Goal: Task Accomplishment & Management: Manage account settings

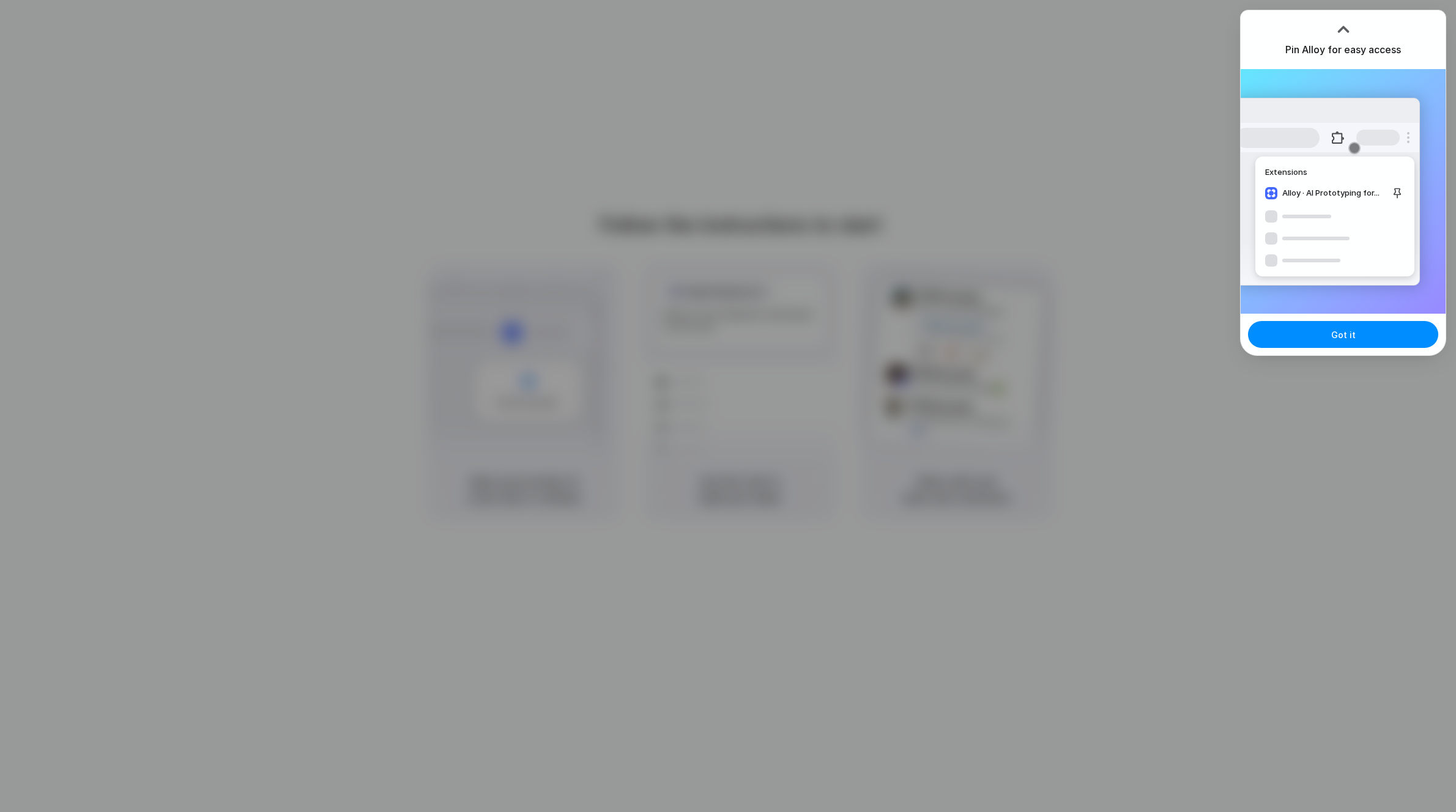
click at [1322, 352] on div "Got it" at bounding box center [1343, 335] width 205 height 42
click at [1319, 342] on button "Got it" at bounding box center [1343, 334] width 191 height 27
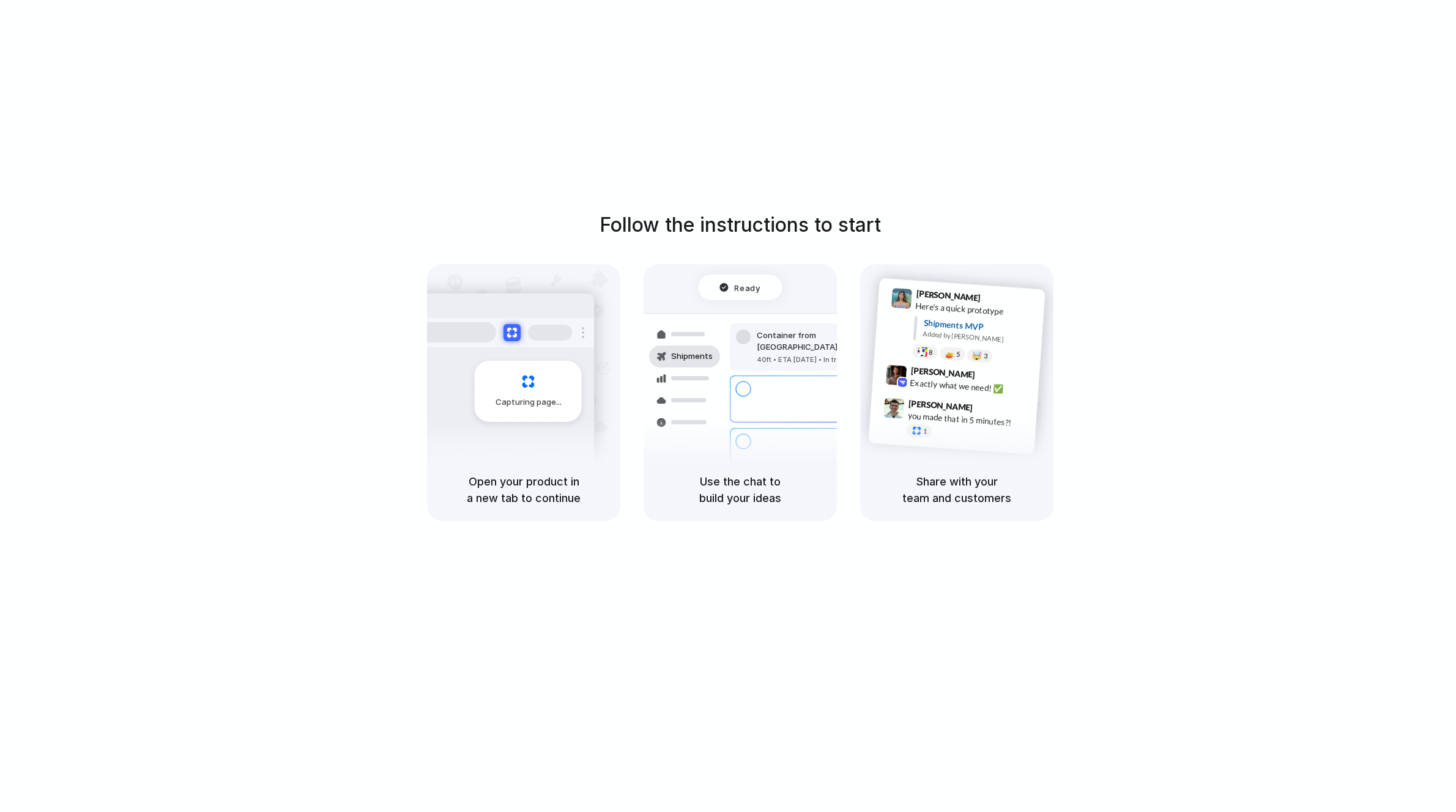
click at [1344, 176] on div "Follow the instructions to start Capturing page Open your product in a new tab …" at bounding box center [740, 418] width 1480 height 837
click at [1221, 387] on div "Follow the instructions to start Capturing page Open your product in a new tab …" at bounding box center [740, 366] width 1456 height 311
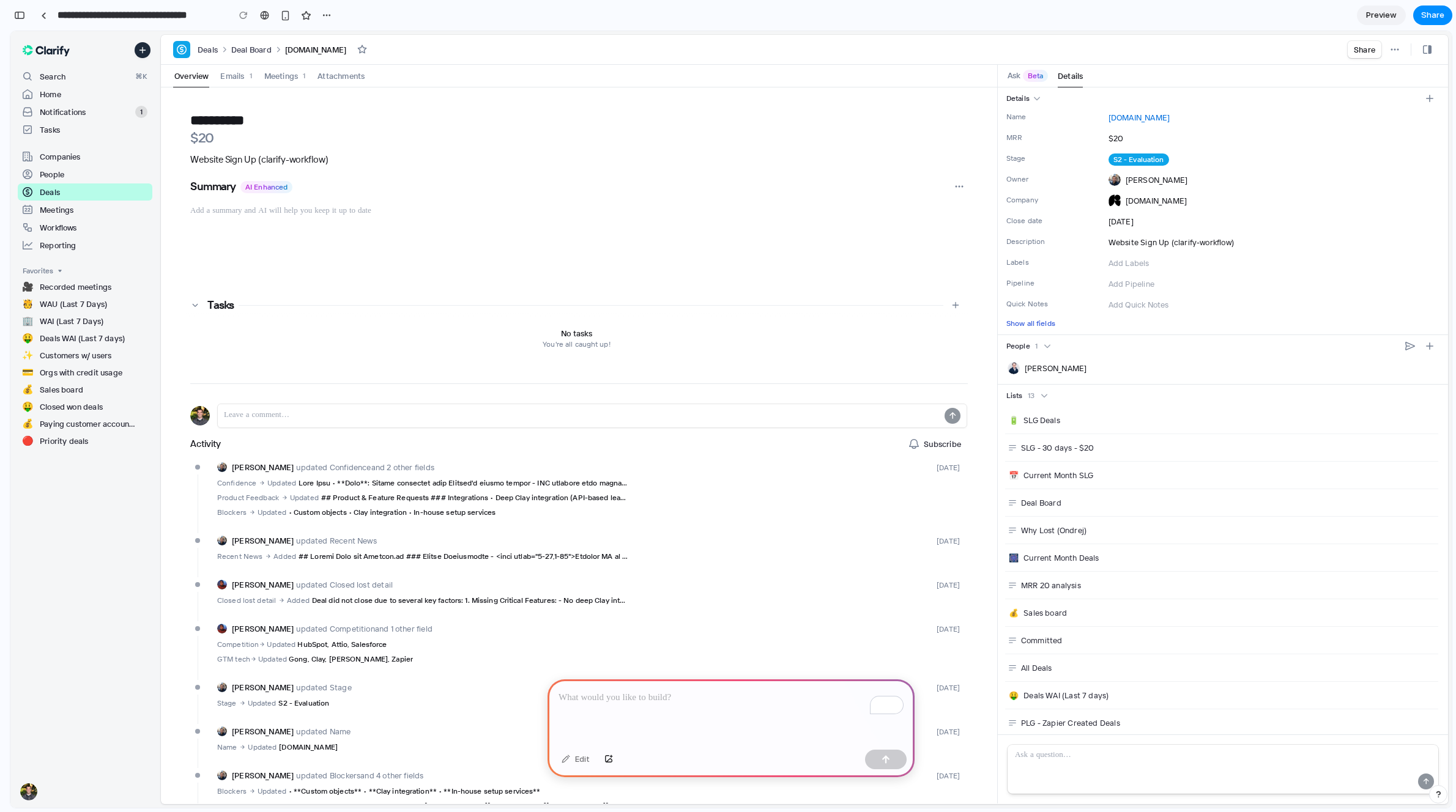
click at [611, 713] on div "To enrich screen reader interactions, please activate Accessibility in Grammarl…" at bounding box center [731, 712] width 367 height 65
click at [1027, 81] on span "Beta" at bounding box center [1035, 76] width 25 height 12
click at [1032, 80] on span "Beta" at bounding box center [1035, 76] width 15 height 10
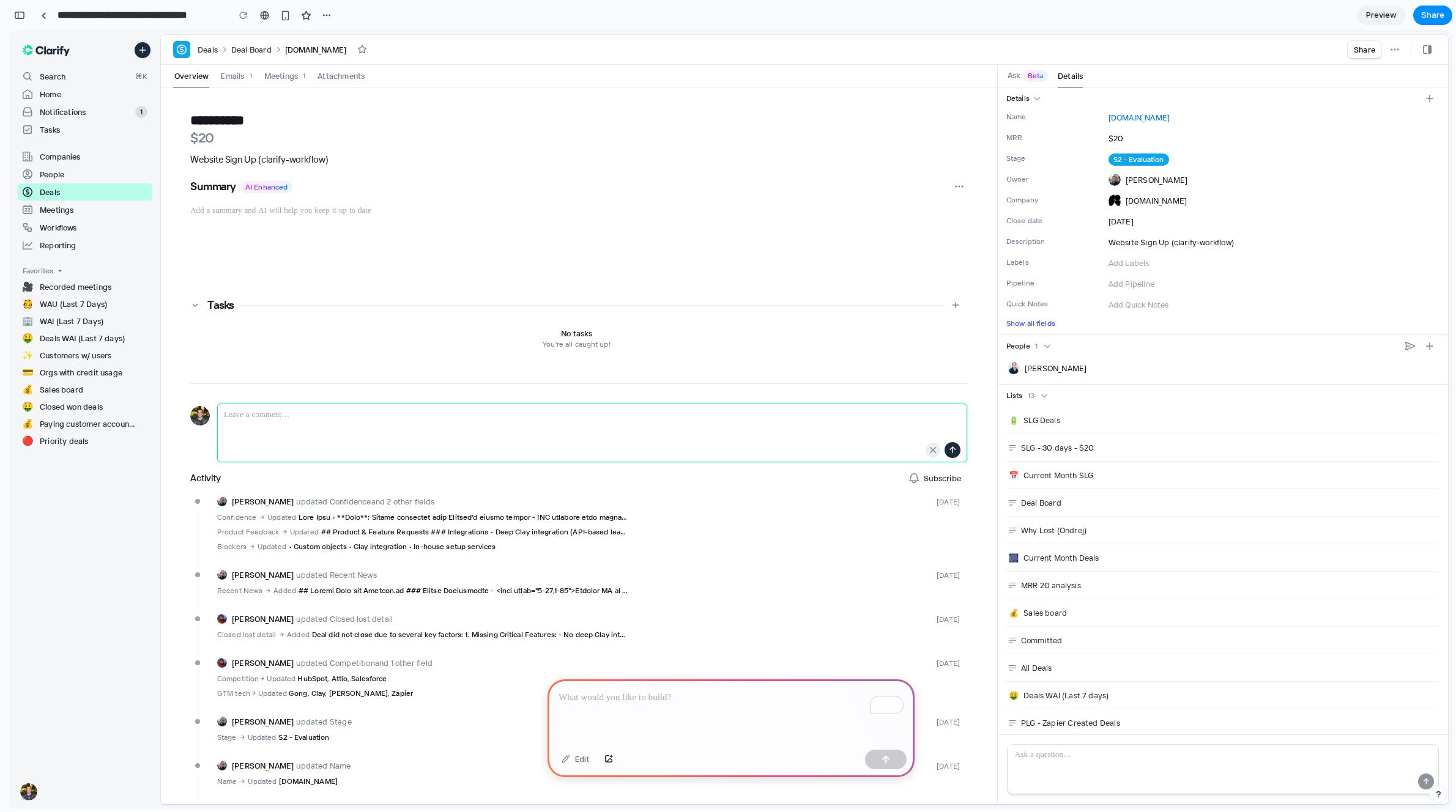
click at [350, 419] on p at bounding box center [580, 415] width 713 height 12
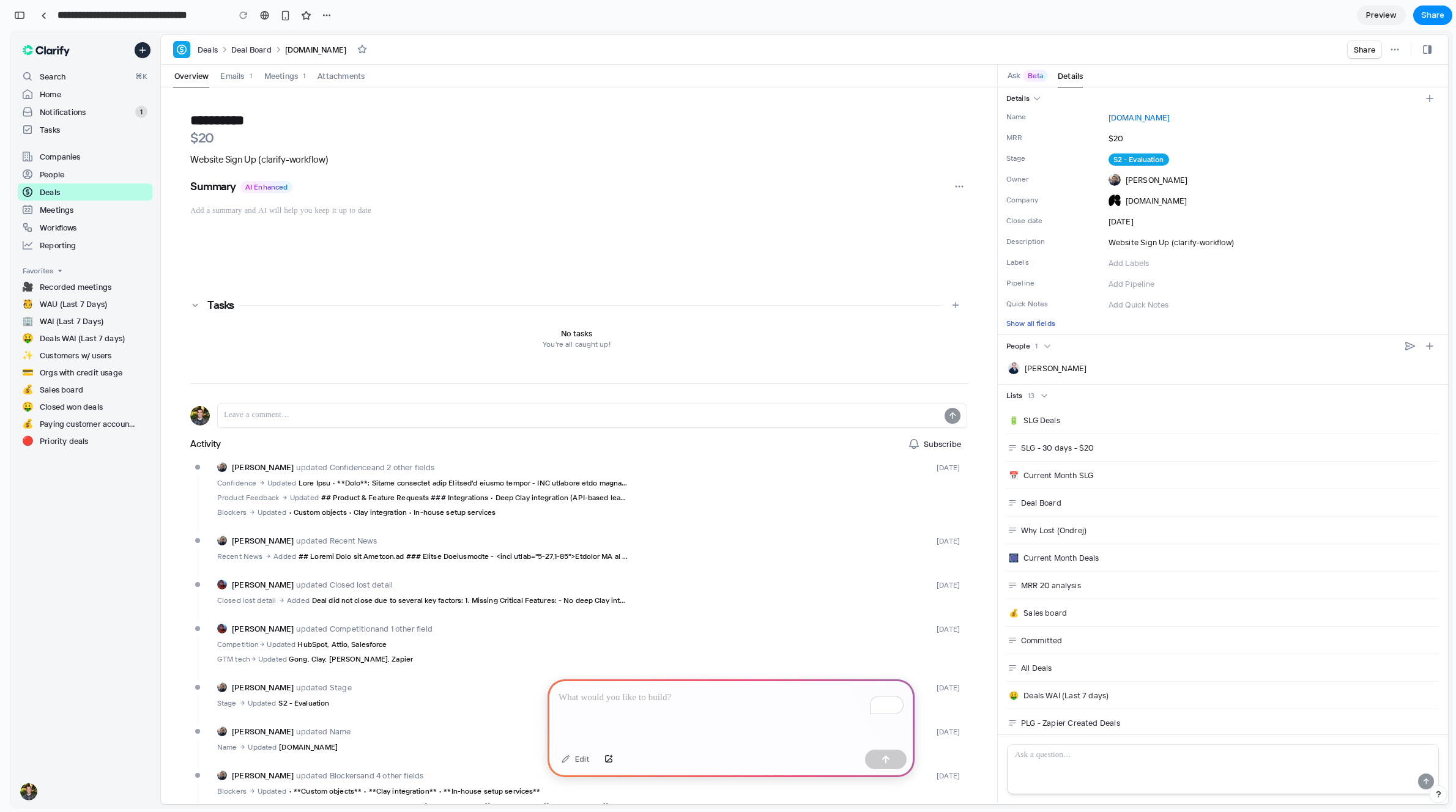
click at [383, 379] on div "**********" at bounding box center [579, 446] width 836 height 716
click at [954, 309] on button "Add tasks" at bounding box center [955, 304] width 15 height 15
click at [854, 289] on div "**********" at bounding box center [579, 225] width 777 height 277
click at [695, 753] on div "Edit" at bounding box center [731, 762] width 367 height 33
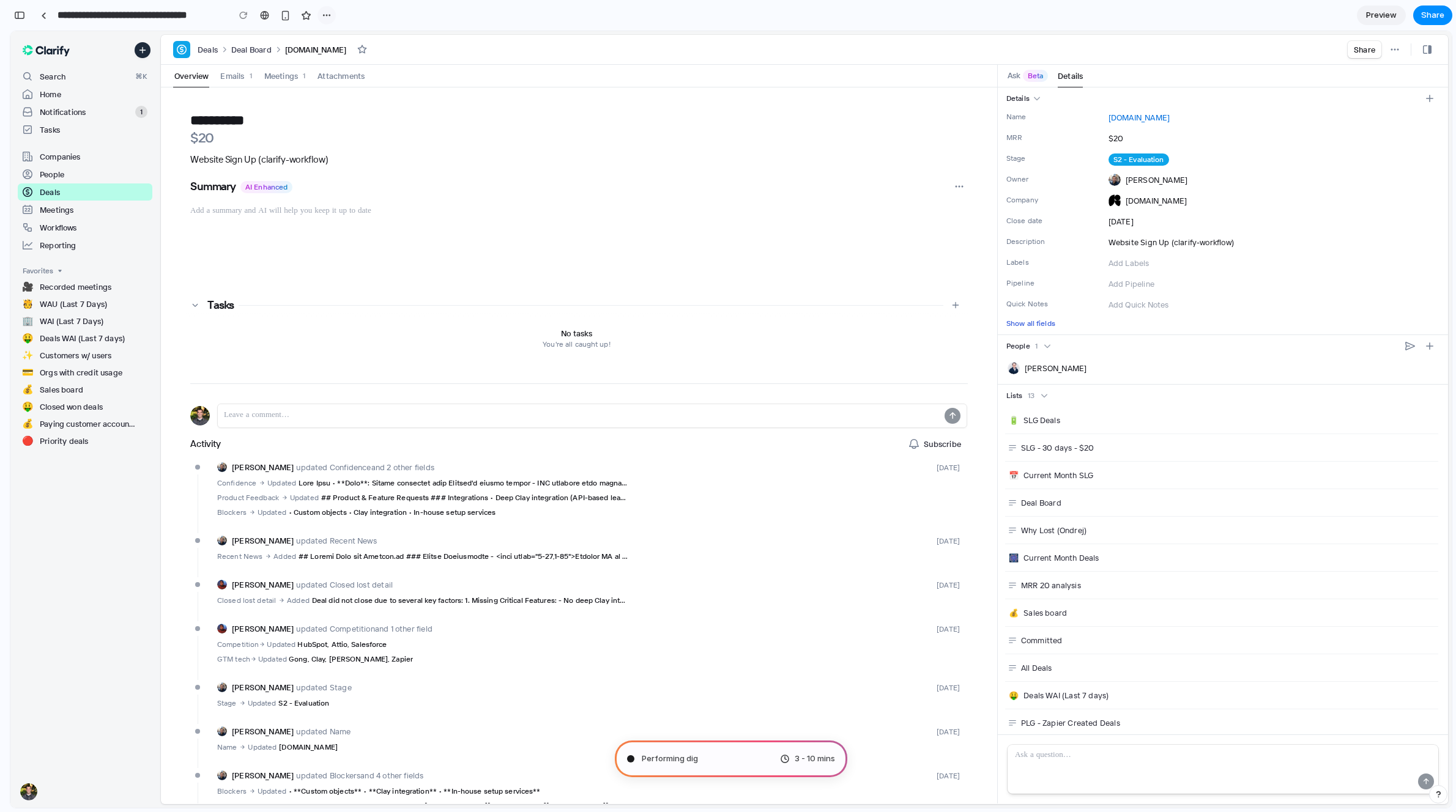
drag, startPoint x: 298, startPoint y: 15, endPoint x: 318, endPoint y: 19, distance: 20.4
click at [318, 19] on div at bounding box center [284, 15] width 102 height 19
click at [321, 19] on button "button" at bounding box center [327, 15] width 19 height 19
click at [321, 19] on div "Duplicate Delete" at bounding box center [728, 406] width 1456 height 812
click at [26, 16] on button "button" at bounding box center [19, 15] width 19 height 19
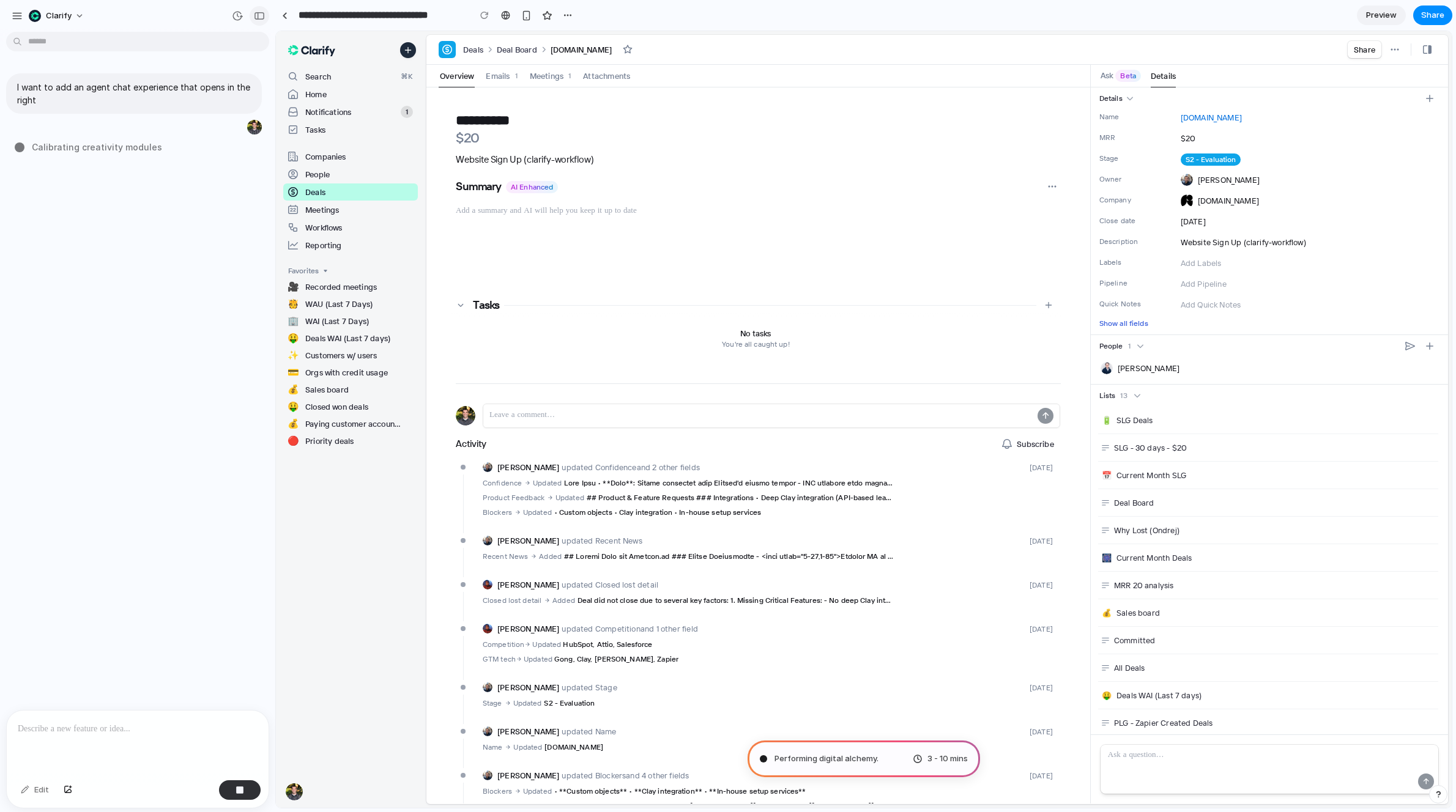
click at [259, 19] on div "button" at bounding box center [260, 15] width 11 height 9
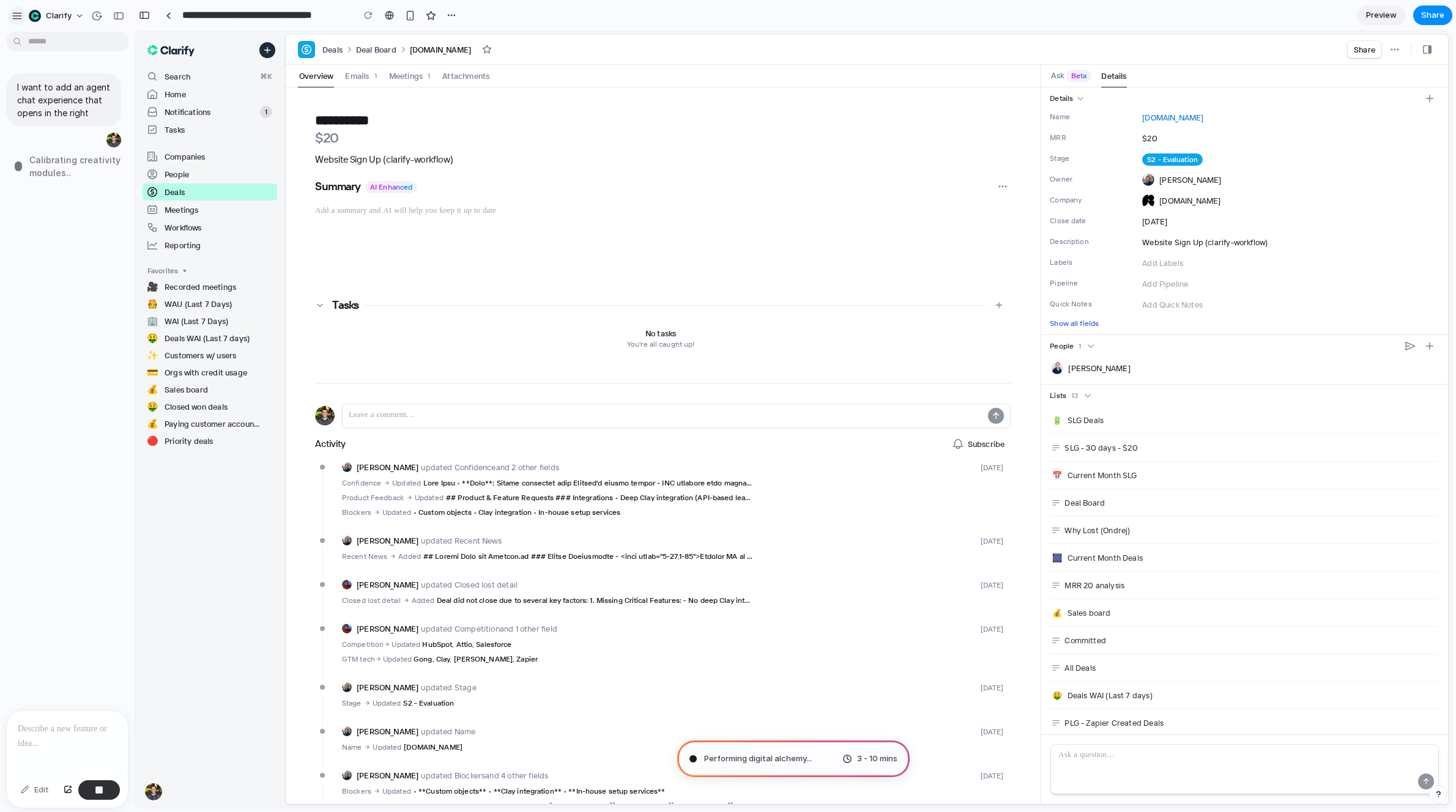
click at [22, 19] on button "button" at bounding box center [17, 16] width 19 height 19
type input "**********"
click at [16, 13] on div "button" at bounding box center [17, 15] width 11 height 11
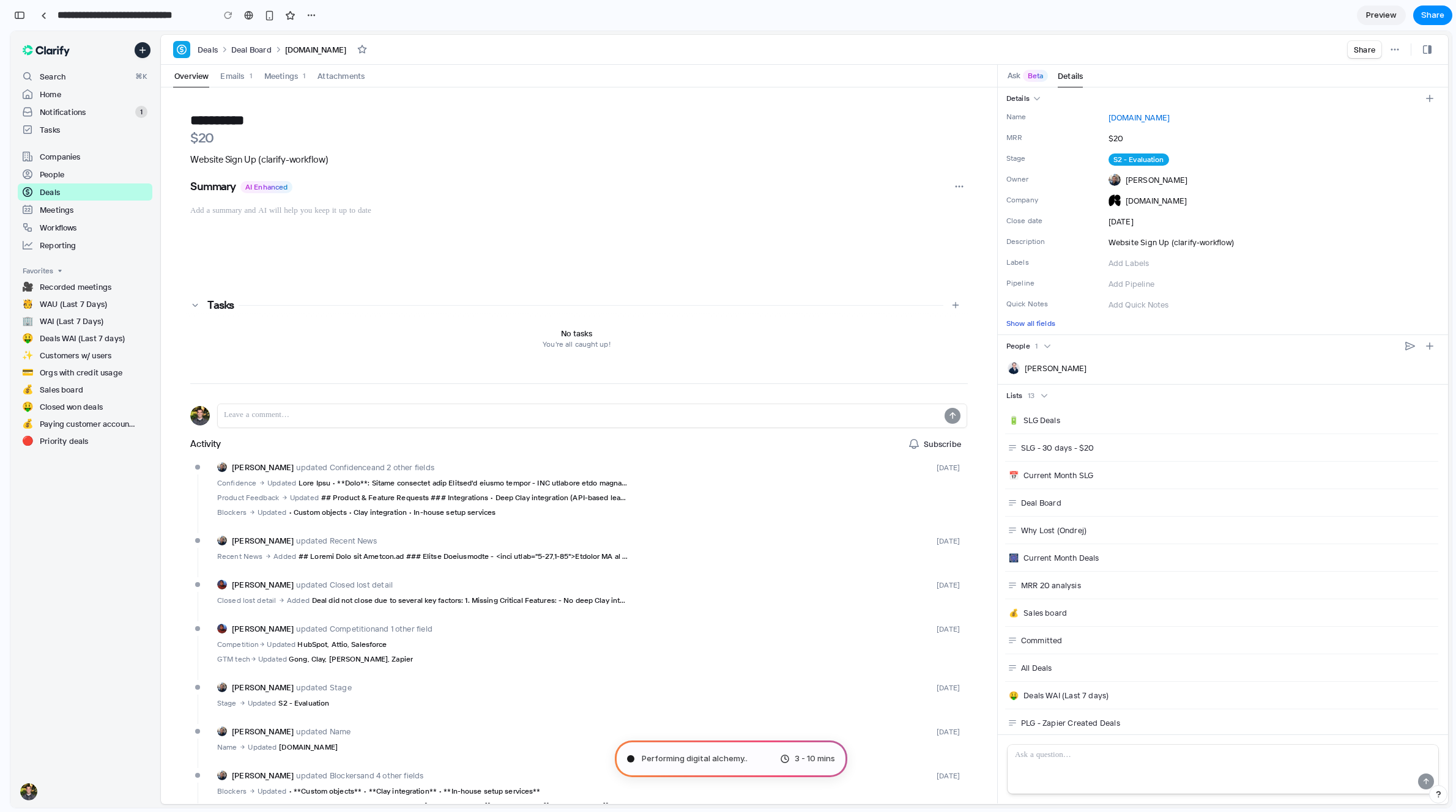
click at [771, 762] on div "Performing digital alchemy .. 3 - 10 mins" at bounding box center [731, 759] width 232 height 36
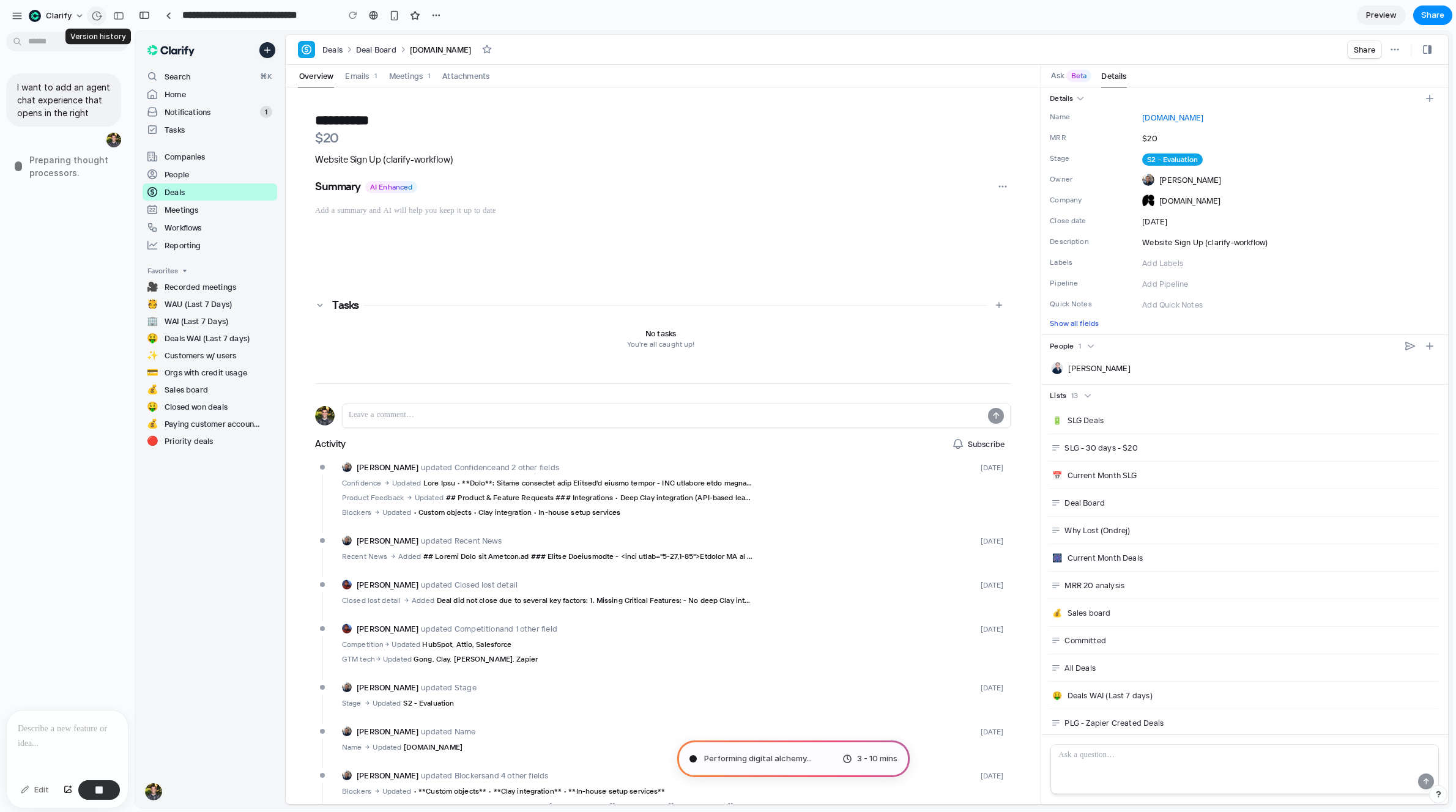
click at [95, 19] on div "button" at bounding box center [97, 15] width 11 height 11
click at [95, 19] on div "No version history yet" at bounding box center [728, 406] width 1456 height 812
click at [77, 17] on button "Clarify" at bounding box center [57, 15] width 67 height 19
click at [63, 48] on span "Settings" at bounding box center [62, 43] width 33 height 12
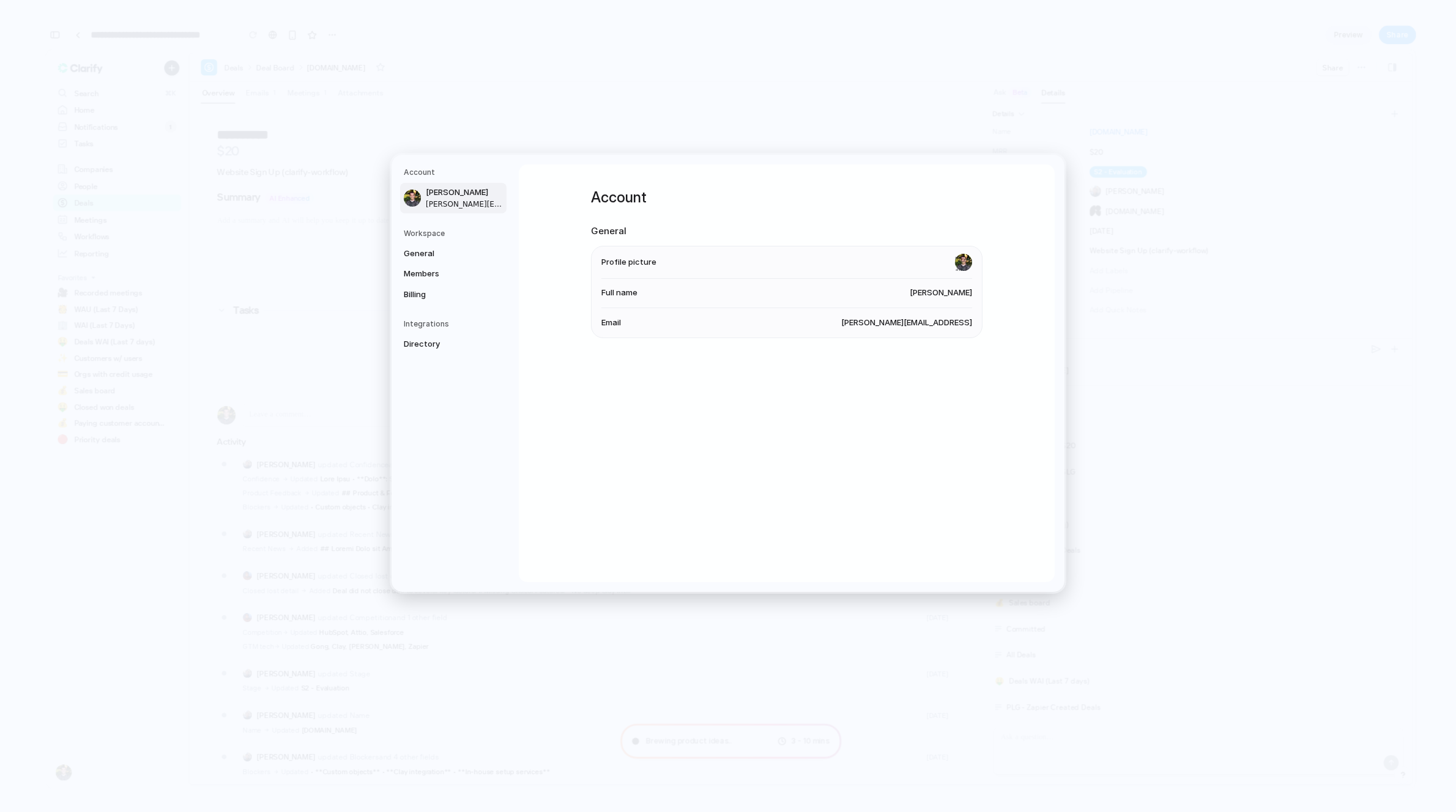
click at [466, 237] on h5 "Workspace" at bounding box center [455, 233] width 103 height 11
click at [446, 255] on span "General" at bounding box center [442, 254] width 78 height 12
click at [448, 280] on link "Members" at bounding box center [453, 274] width 106 height 19
click at [432, 294] on span "Billing" at bounding box center [442, 295] width 78 height 12
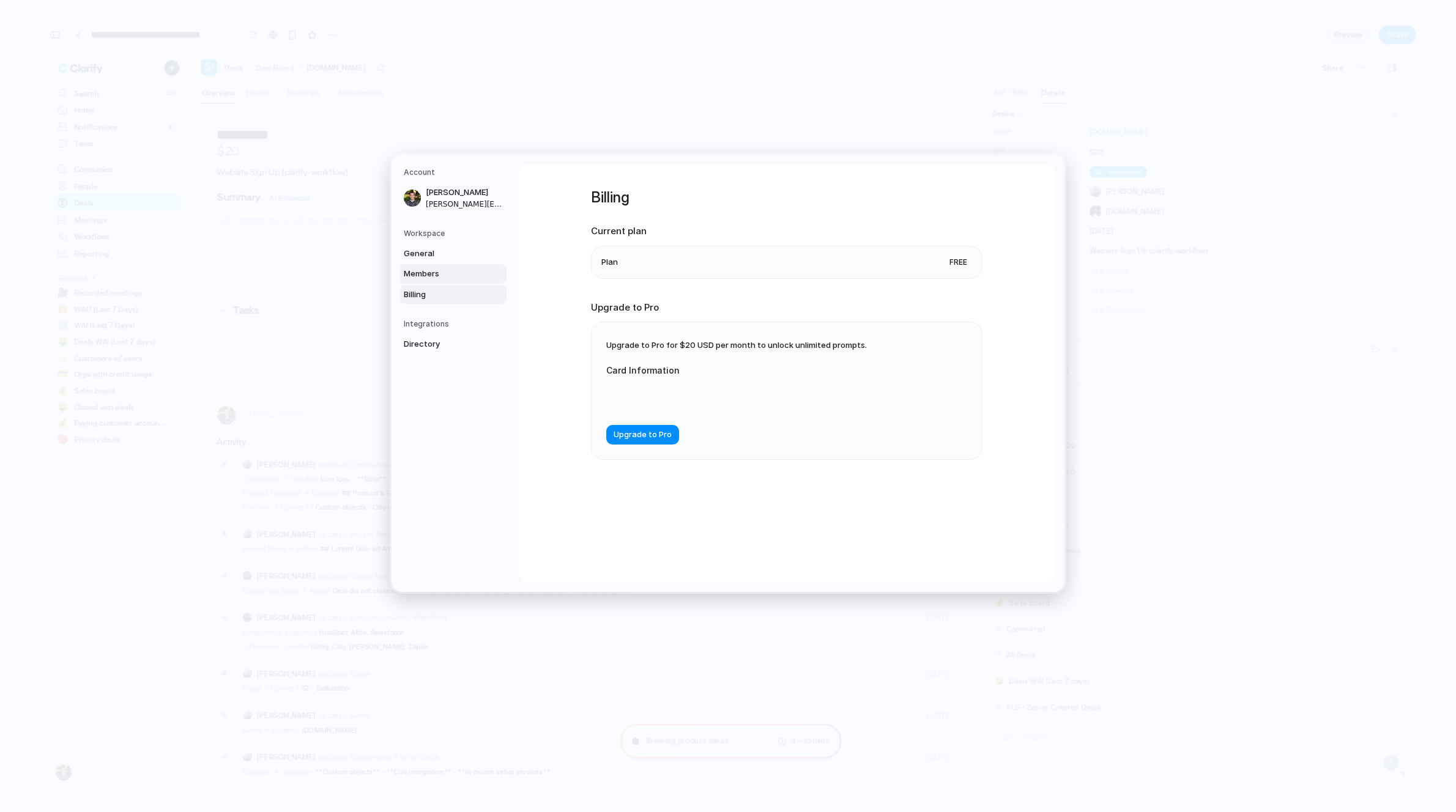
click at [452, 274] on span "Members" at bounding box center [442, 274] width 78 height 12
click at [439, 293] on span "Billing" at bounding box center [442, 295] width 78 height 12
click at [410, 341] on span "Directory" at bounding box center [442, 345] width 78 height 12
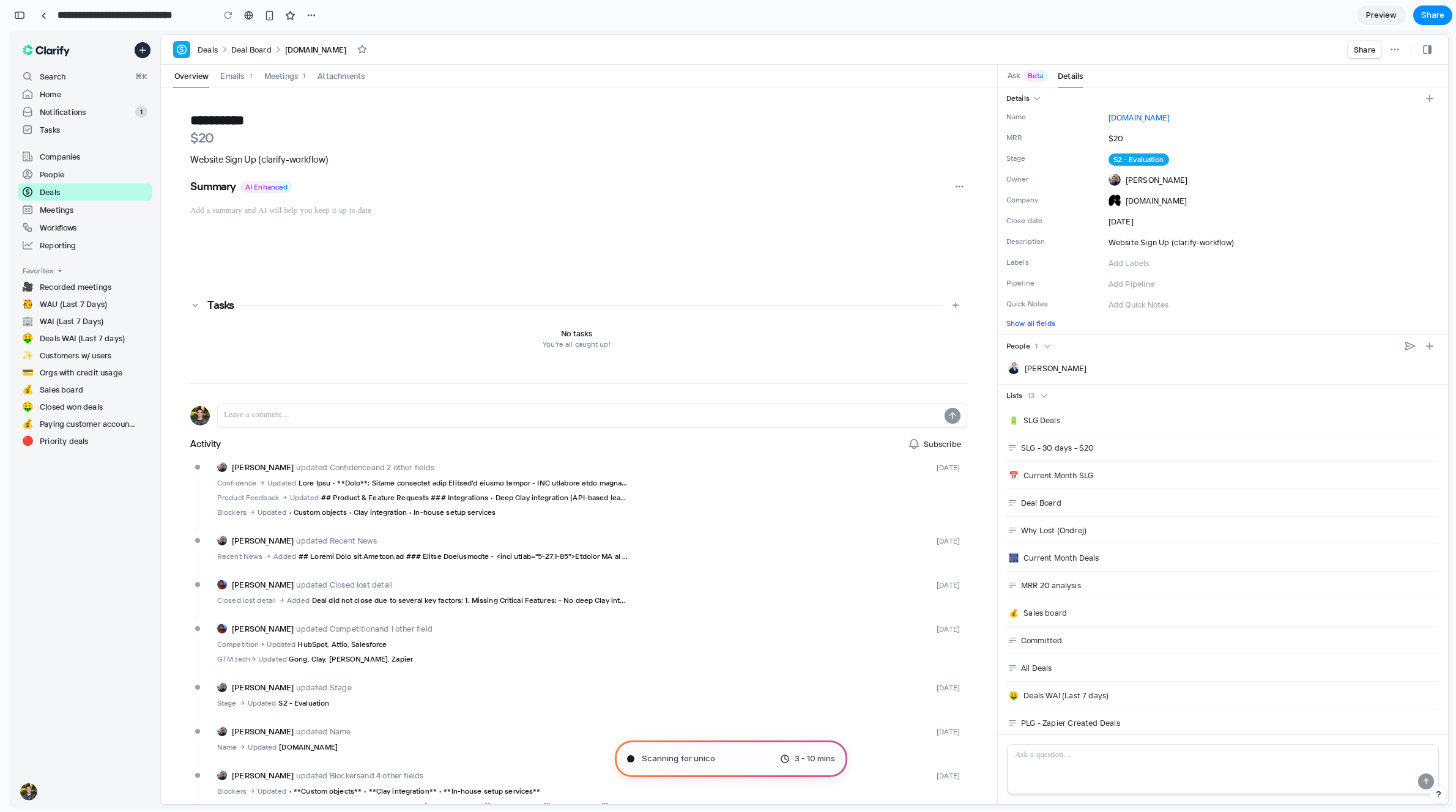
click at [1385, 13] on span "Preview" at bounding box center [1381, 15] width 30 height 12
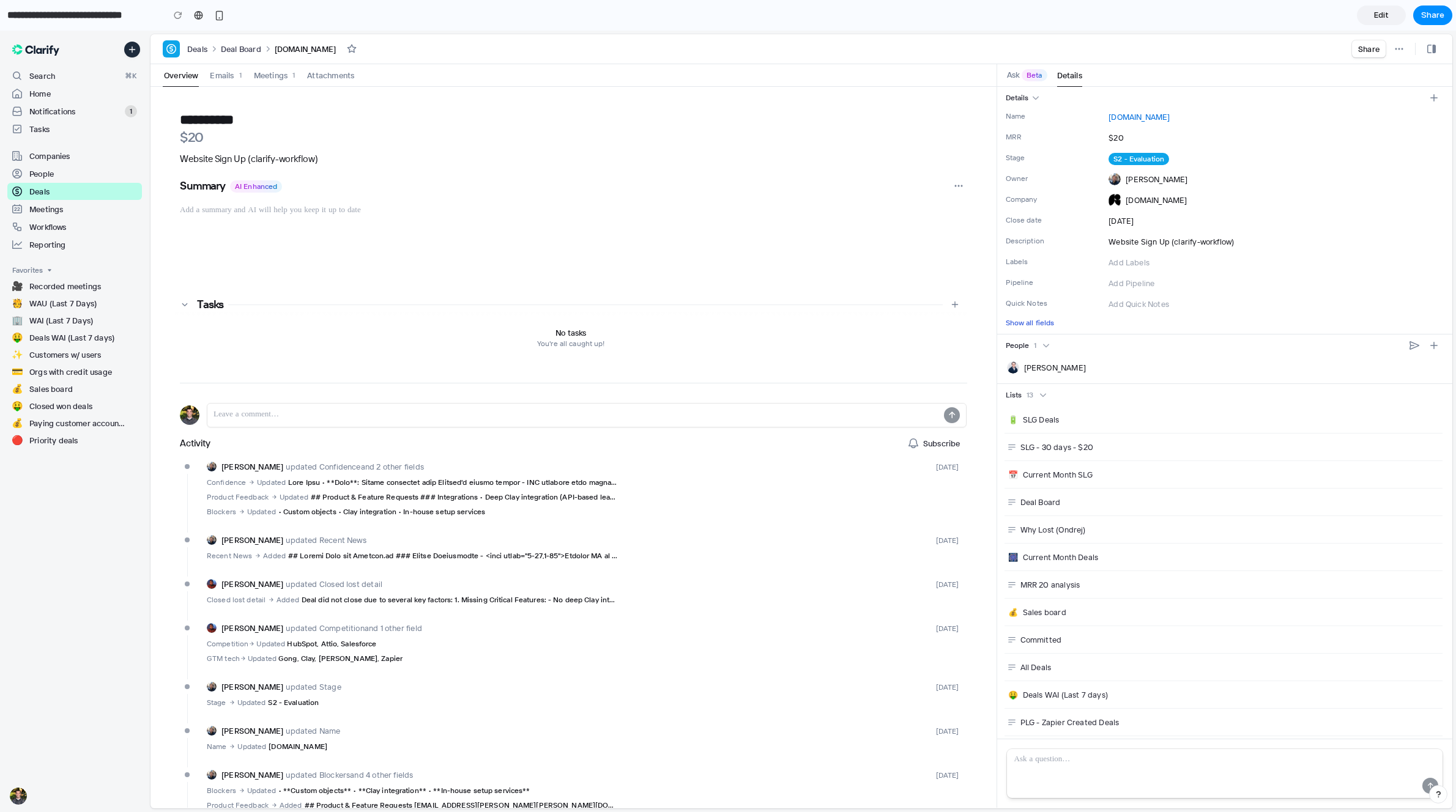
click at [1382, 13] on span "Edit" at bounding box center [1381, 15] width 15 height 12
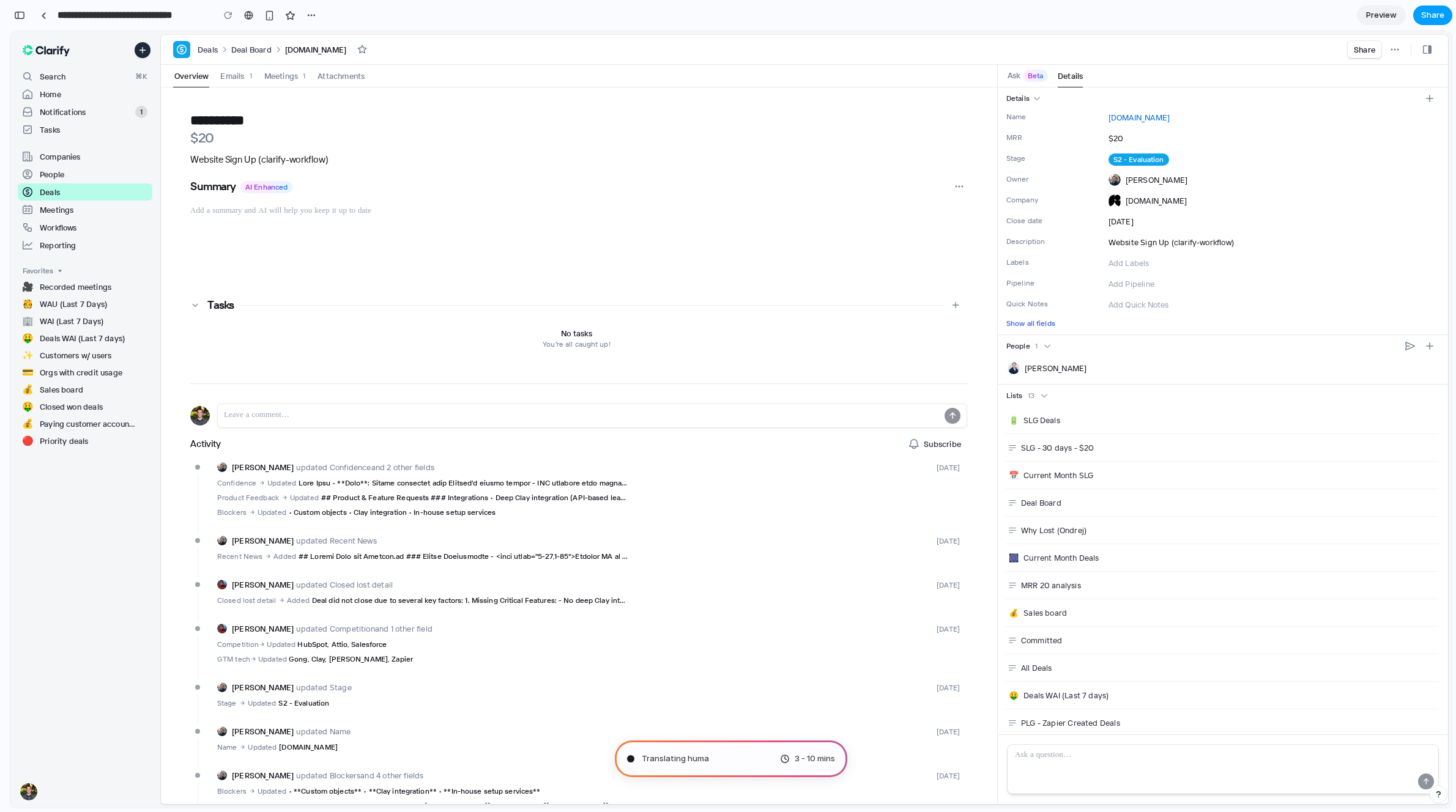
click at [1437, 16] on span "Share" at bounding box center [1433, 15] width 23 height 12
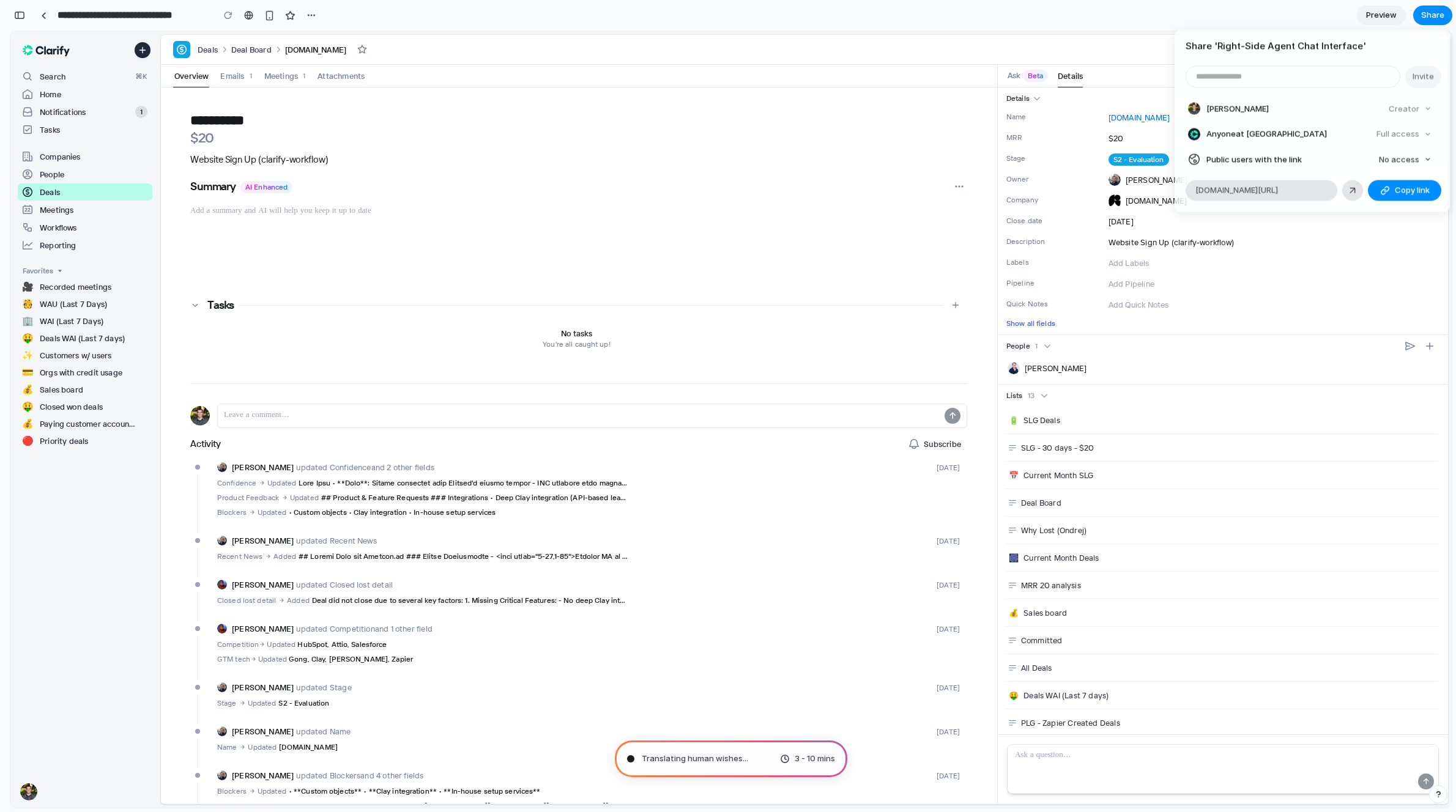
drag, startPoint x: 1346, startPoint y: 191, endPoint x: 1454, endPoint y: 153, distance: 114.5
click at [1455, 153] on div "Share ' Right-Side Agent Chat Interface ' Invite Patrick Thompson Creator Anyon…" at bounding box center [728, 406] width 1456 height 812
click at [1430, 161] on div "button" at bounding box center [1427, 159] width 7 height 7
click at [1396, 205] on span "Full access" at bounding box center [1388, 205] width 43 height 12
click at [1351, 191] on div at bounding box center [1352, 191] width 11 height 11
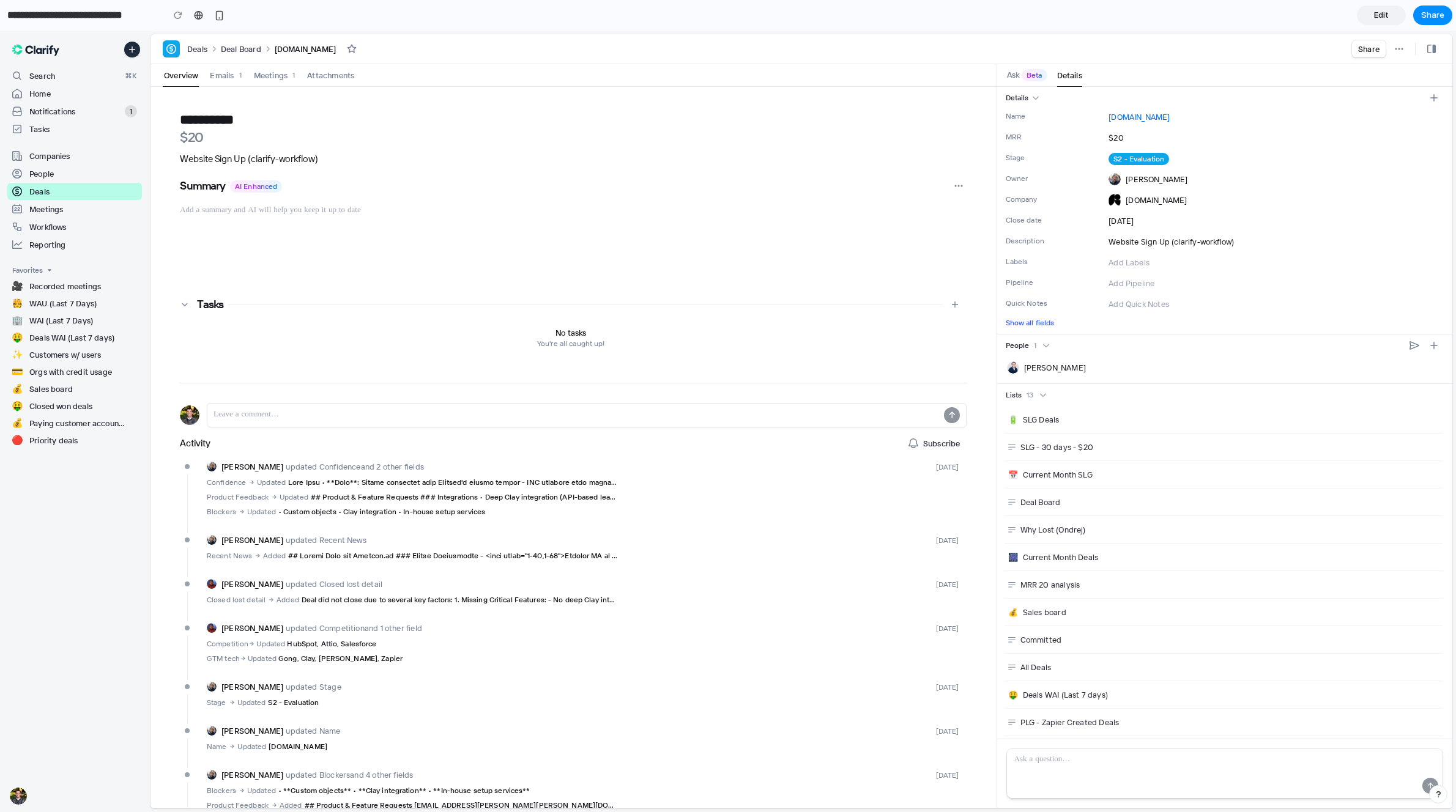
click at [1384, 23] on link "Edit" at bounding box center [1381, 15] width 49 height 19
